Goal: Task Accomplishment & Management: Manage account settings

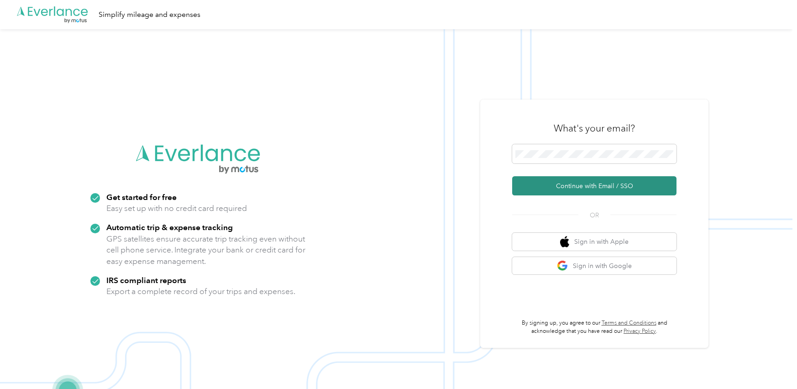
click at [590, 184] on button "Continue with Email / SSO" at bounding box center [594, 185] width 164 height 19
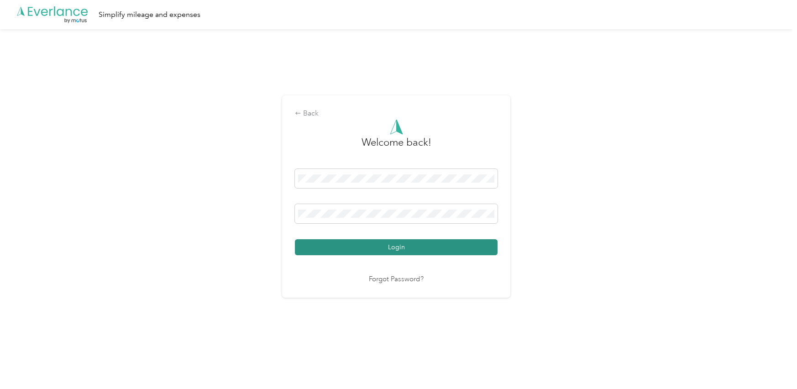
click at [408, 246] on button "Login" at bounding box center [396, 247] width 203 height 16
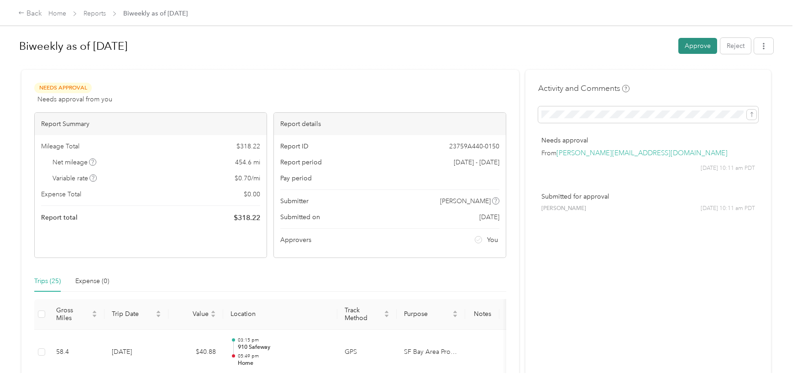
click at [703, 45] on button "Approve" at bounding box center [697, 46] width 39 height 16
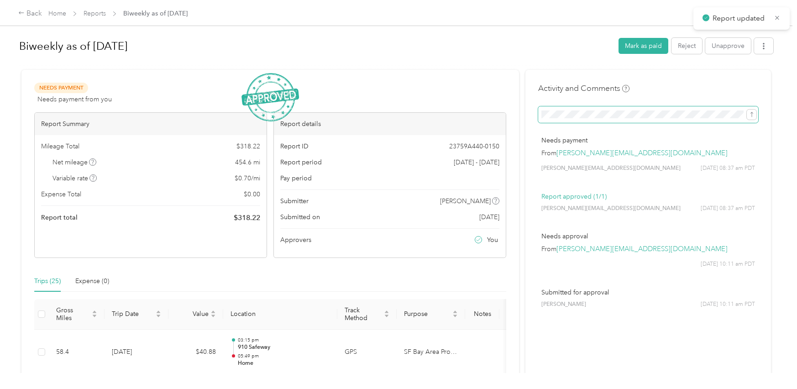
click at [747, 110] on button "submit" at bounding box center [752, 115] width 10 height 10
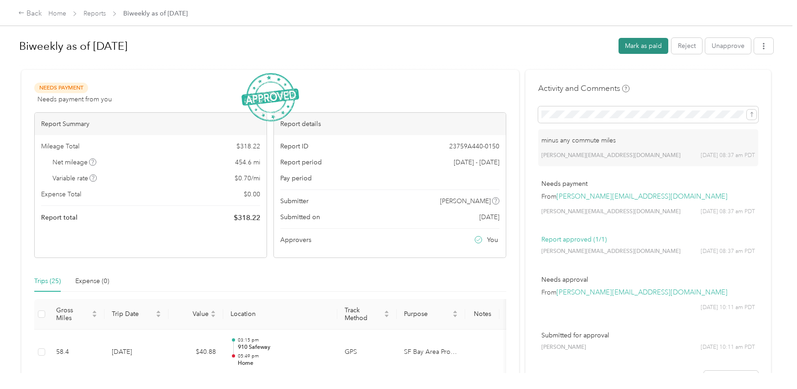
click at [647, 43] on button "Mark as paid" at bounding box center [644, 46] width 50 height 16
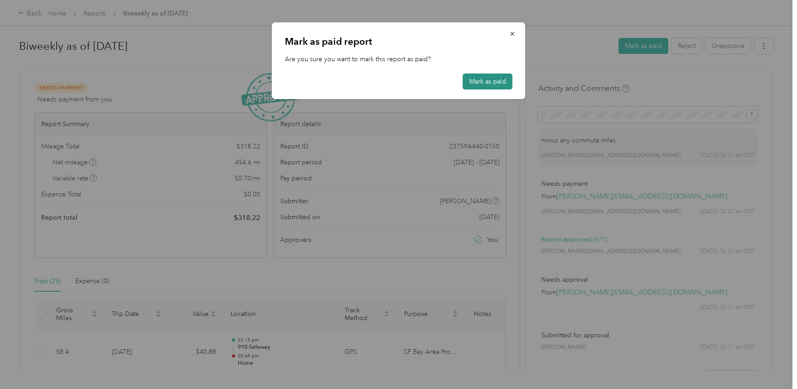
click at [495, 79] on button "Mark as paid" at bounding box center [488, 81] width 50 height 16
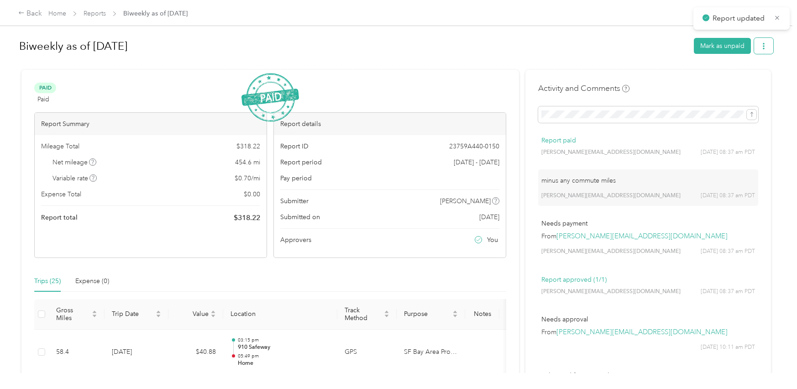
click at [767, 45] on icon "button" at bounding box center [763, 46] width 6 height 6
click at [745, 76] on span "Download" at bounding box center [742, 80] width 30 height 10
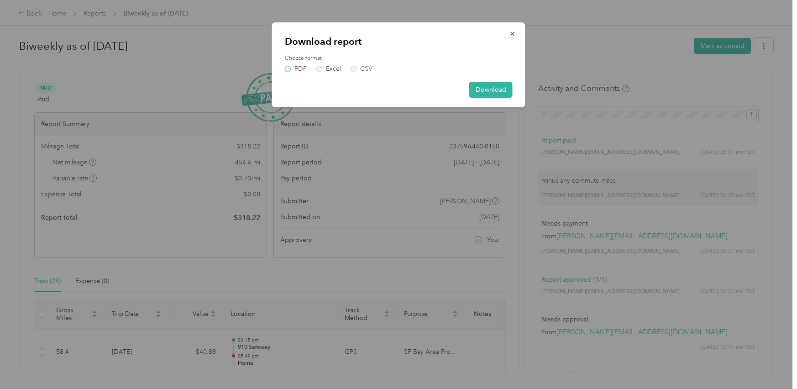
click at [288, 68] on label "PDF" at bounding box center [296, 69] width 22 height 6
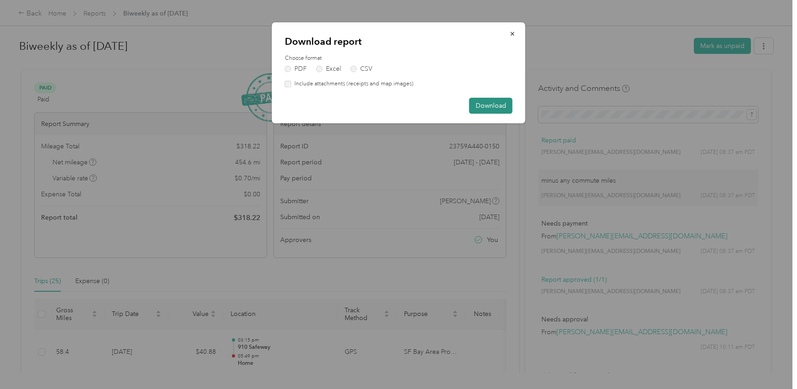
click at [488, 101] on button "Download" at bounding box center [490, 106] width 43 height 16
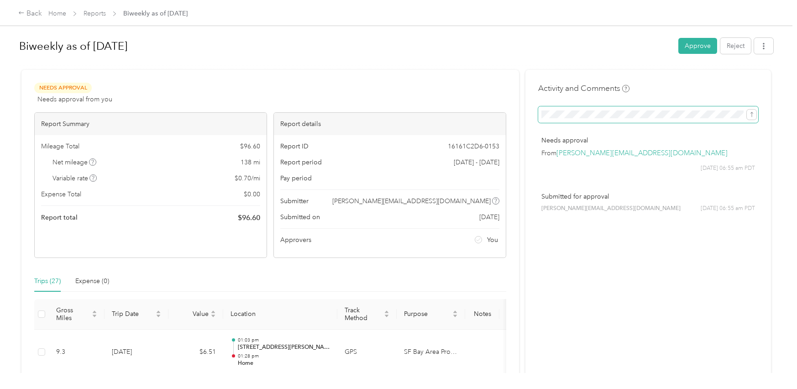
click at [747, 110] on button "submit" at bounding box center [752, 115] width 10 height 10
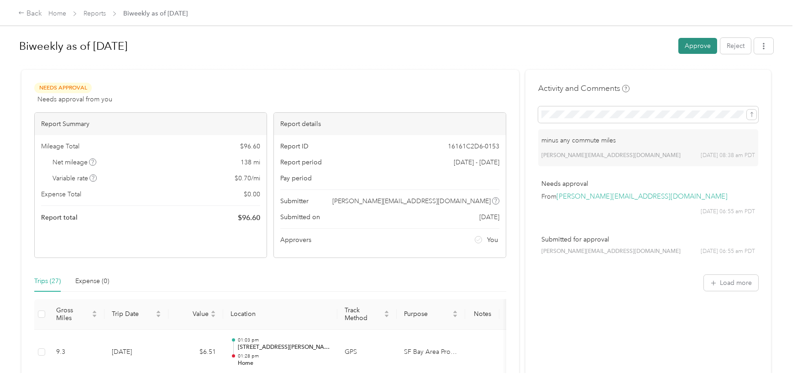
click at [700, 42] on button "Approve" at bounding box center [697, 46] width 39 height 16
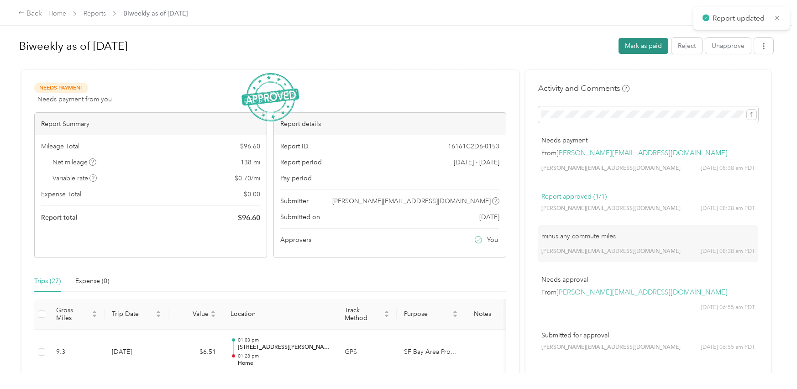
click at [640, 44] on button "Mark as paid" at bounding box center [644, 46] width 50 height 16
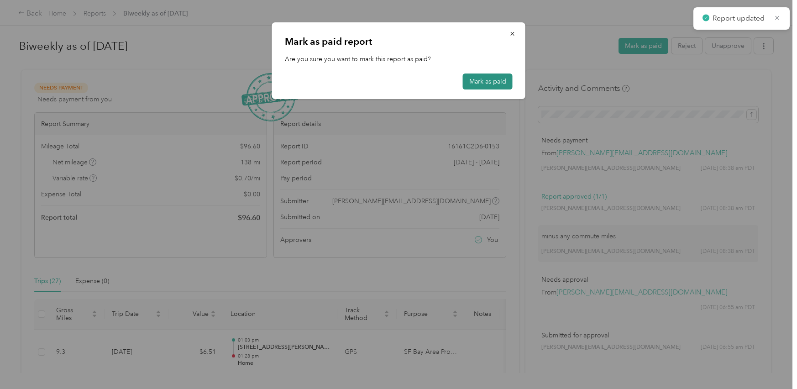
click at [490, 78] on button "Mark as paid" at bounding box center [488, 81] width 50 height 16
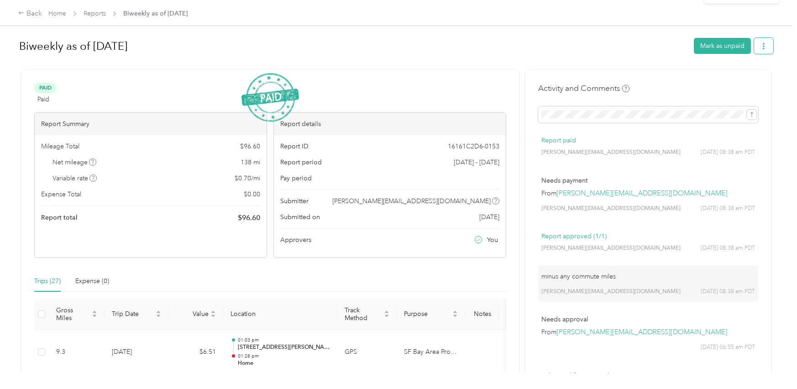
click at [772, 44] on button "button" at bounding box center [763, 46] width 19 height 16
click at [750, 74] on li "Download" at bounding box center [744, 80] width 67 height 16
click at [734, 76] on span "Download" at bounding box center [742, 80] width 30 height 10
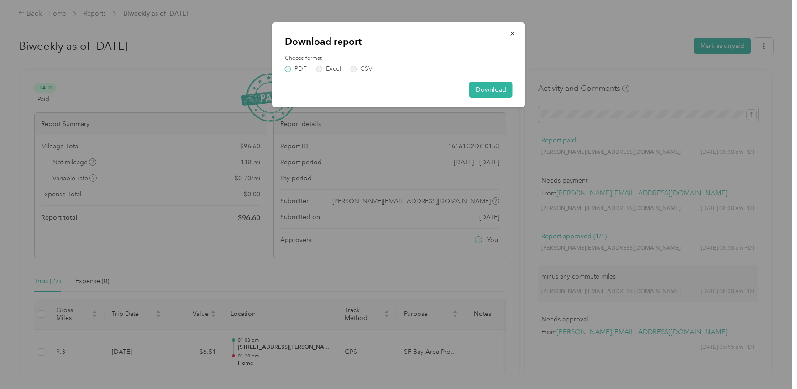
click at [288, 68] on label "PDF" at bounding box center [296, 69] width 22 height 6
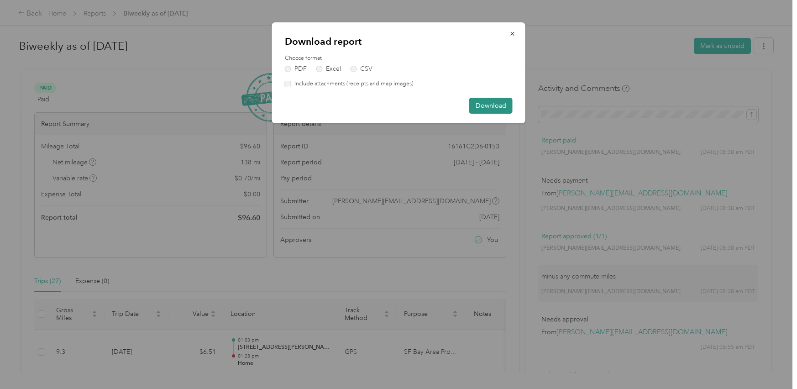
click at [494, 103] on button "Download" at bounding box center [490, 106] width 43 height 16
